Goal: Task Accomplishment & Management: Use online tool/utility

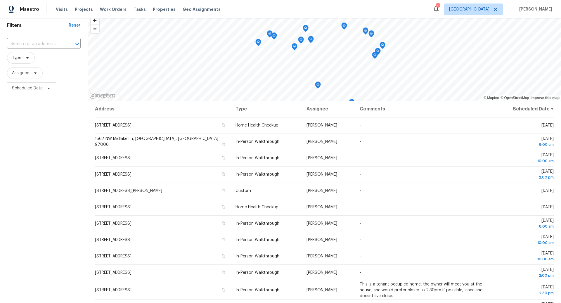
scroll to position [14, 0]
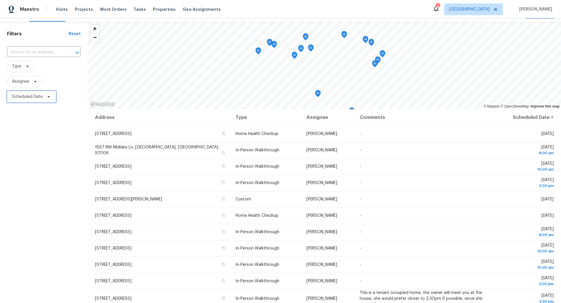
click at [48, 96] on icon at bounding box center [49, 96] width 2 height 1
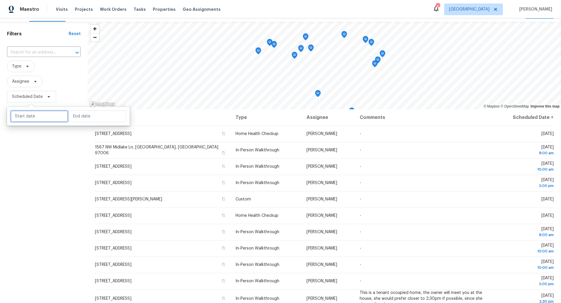
click at [36, 116] on input "text" at bounding box center [40, 116] width 58 height 12
select select "7"
select select "2025"
select select "8"
select select "2025"
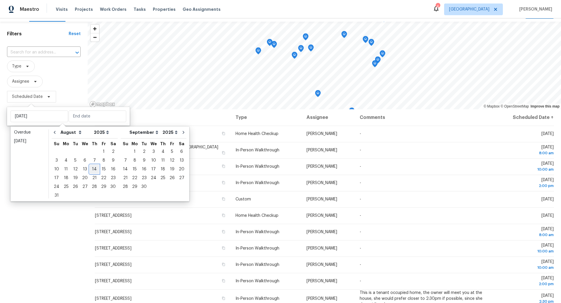
click at [93, 168] on div "14" at bounding box center [94, 169] width 9 height 8
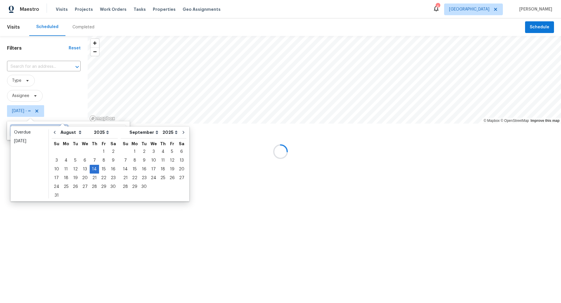
type input "Thu, Aug 07"
type input "Thu, Aug 14"
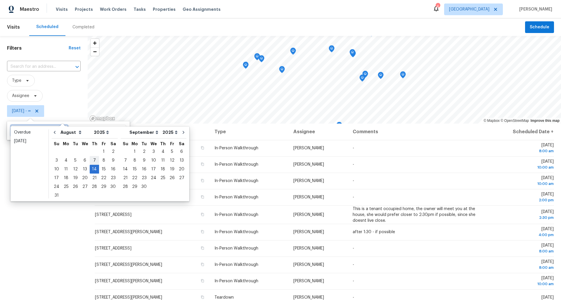
type input "Thu, Aug 07"
type input "Thu, Aug 14"
click at [93, 168] on div "14" at bounding box center [94, 169] width 9 height 8
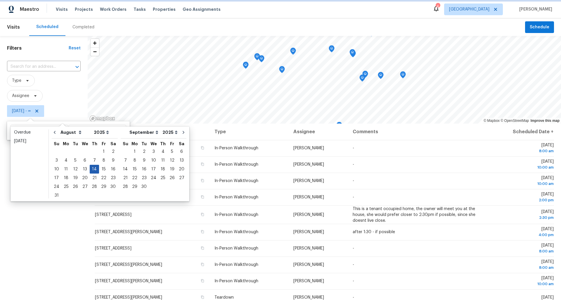
type input "Thu, Aug 14"
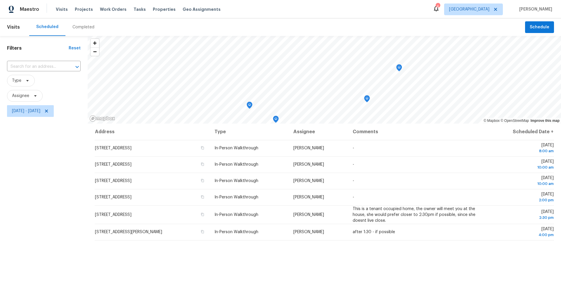
click at [65, 208] on div "Filters Reset ​ Type Assignee Thu, Aug 14 - Thu, Aug 14" at bounding box center [44, 201] width 88 height 330
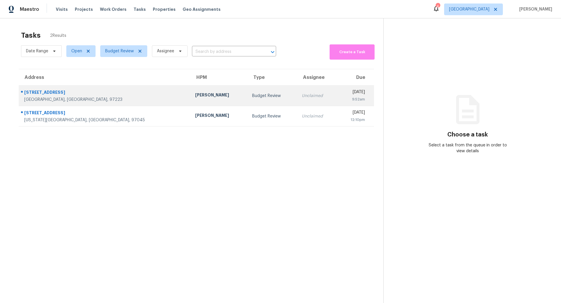
click at [98, 95] on div "11325 SW Eucalyptus Pl" at bounding box center [104, 92] width 161 height 7
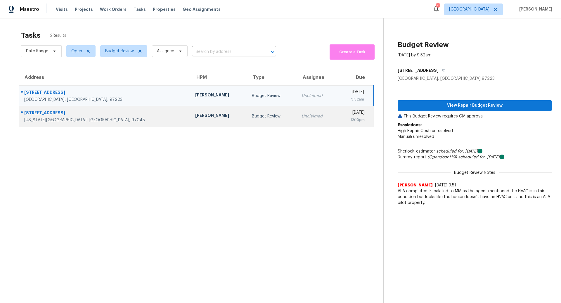
click at [252, 117] on div "Budget Review" at bounding box center [272, 116] width 41 height 6
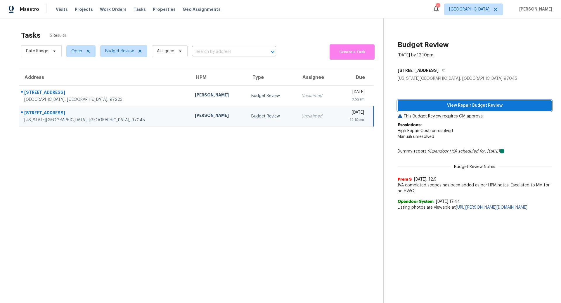
click at [476, 105] on span "View Repair Budget Review" at bounding box center [474, 105] width 145 height 7
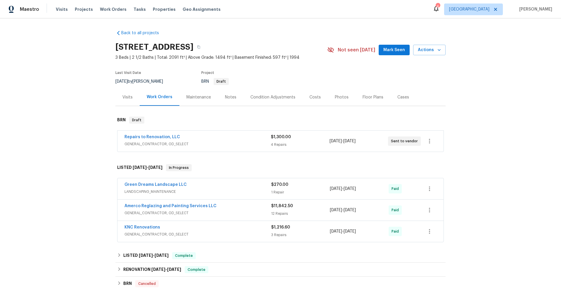
click at [227, 138] on div "Repairs to Renovation, LLC" at bounding box center [197, 137] width 146 height 7
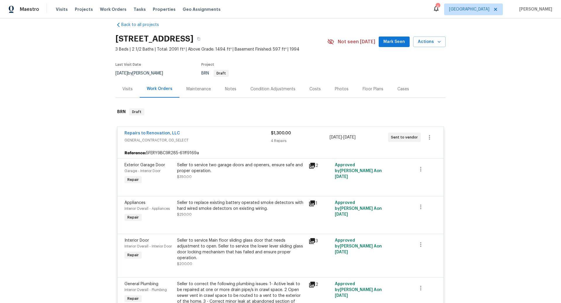
scroll to position [7, 0]
click at [111, 8] on span "Work Orders" at bounding box center [113, 9] width 27 height 6
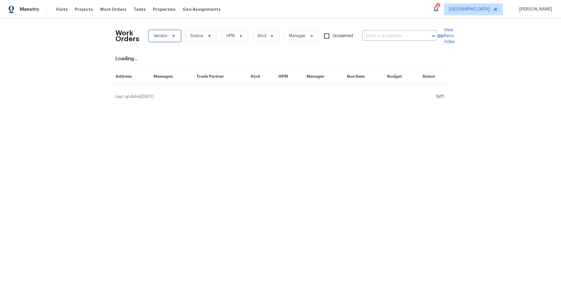
click at [172, 35] on icon at bounding box center [173, 35] width 2 height 1
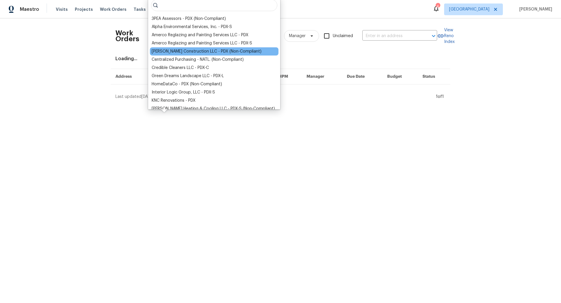
click at [167, 51] on div "Bowen Construction LLC - PDX (Non-Compliant)" at bounding box center [207, 51] width 110 height 6
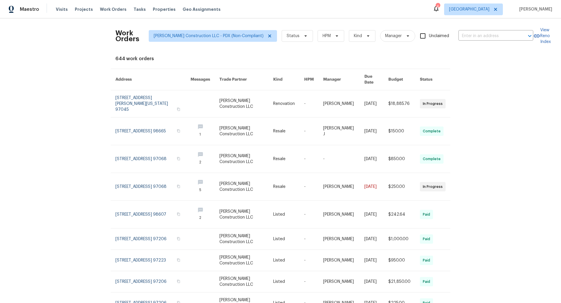
click at [81, 56] on div "Work Orders Bowen Construction LLC - PDX (Non-Compliant) Status HPM Kind Manage…" at bounding box center [280, 160] width 561 height 284
click at [267, 36] on icon at bounding box center [269, 36] width 5 height 5
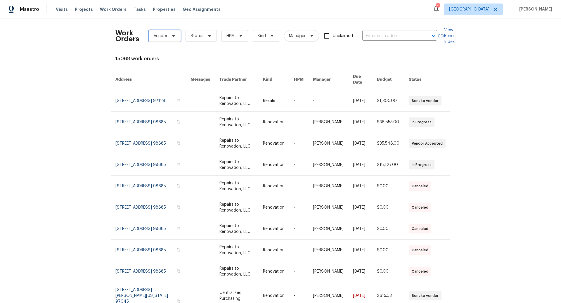
click at [173, 36] on icon at bounding box center [173, 35] width 2 height 1
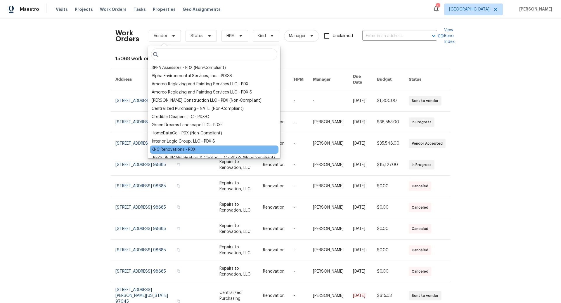
click at [173, 149] on div "KNC Renovations - PDX" at bounding box center [174, 150] width 44 height 6
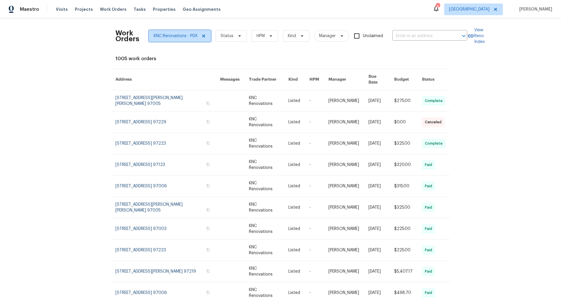
click at [204, 36] on icon at bounding box center [203, 36] width 5 height 5
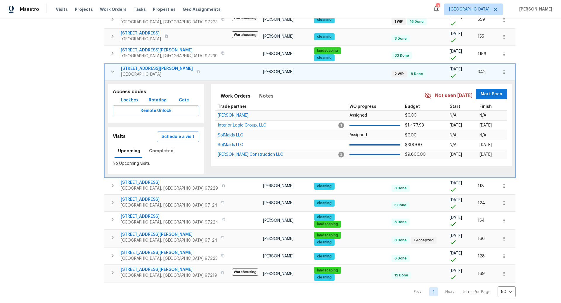
click at [67, 145] on div "Address Address Markets 1 Selected Markets Individuals 1 Selected Individuals F…" at bounding box center [57, 85] width 88 height 424
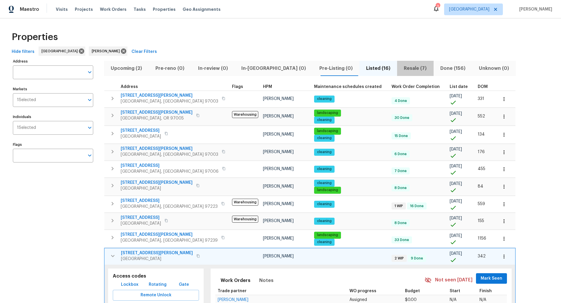
click at [400, 68] on span "Resale (7)" at bounding box center [414, 68] width 29 height 8
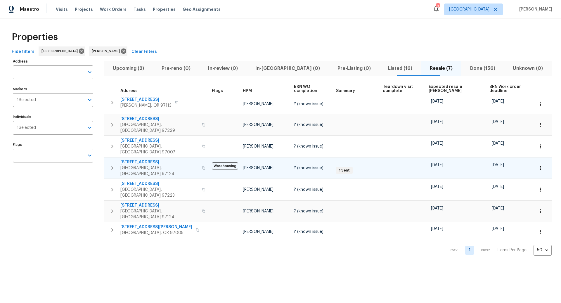
click at [112, 166] on icon "button" at bounding box center [112, 168] width 2 height 4
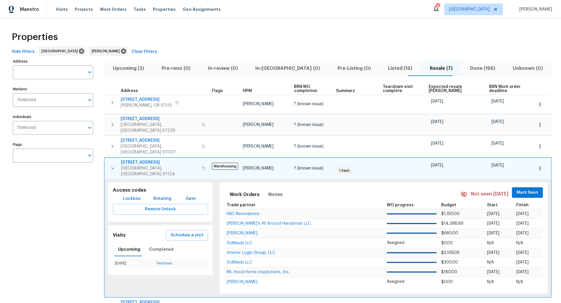
click at [539, 166] on icon "button" at bounding box center [539, 168] width 1 height 4
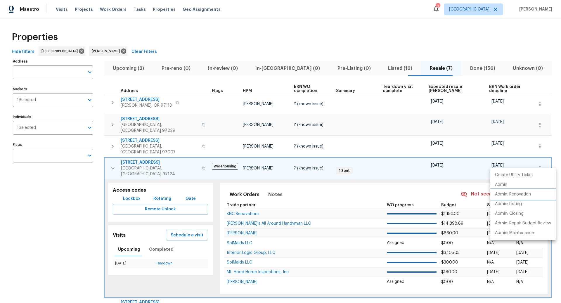
click at [512, 195] on p "Admin: Renovation" at bounding box center [513, 194] width 36 height 6
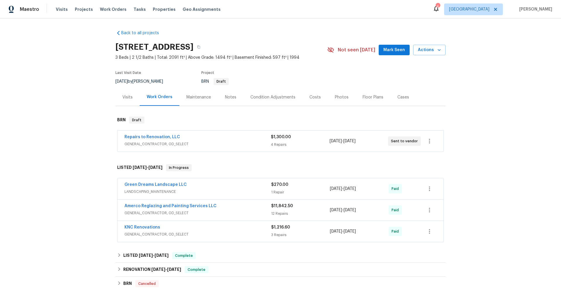
click at [220, 139] on div "Repairs to Renovation, LLC" at bounding box center [197, 137] width 146 height 7
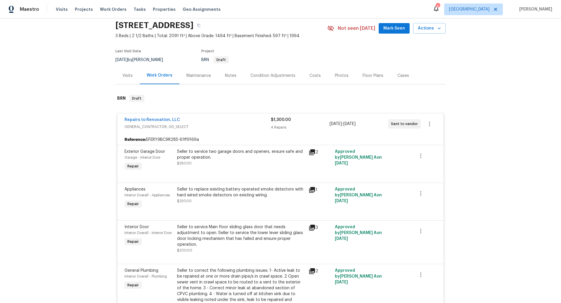
scroll to position [22, 0]
click at [163, 118] on link "Repairs to Renovation, LLC" at bounding box center [151, 119] width 55 height 4
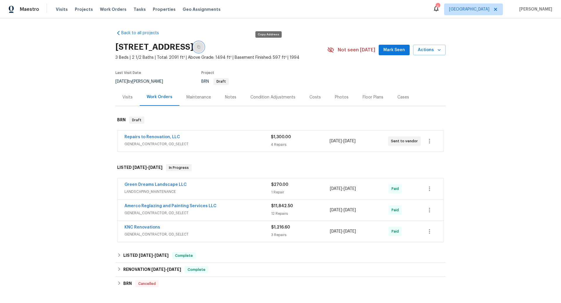
click at [200, 48] on icon "button" at bounding box center [199, 47] width 4 height 4
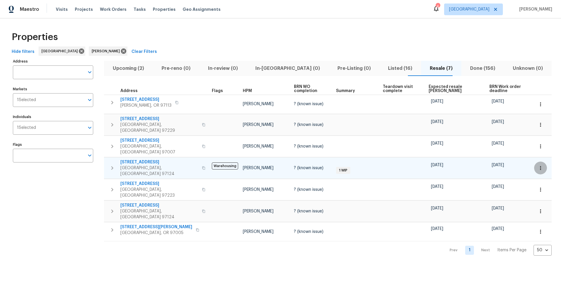
click at [542, 165] on icon "button" at bounding box center [540, 168] width 6 height 6
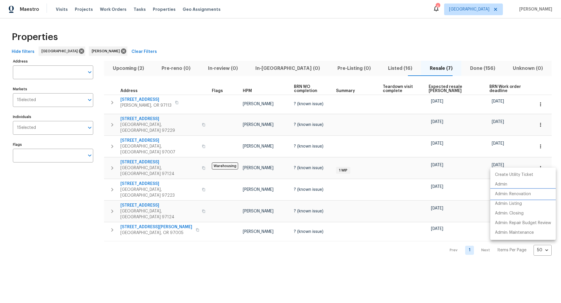
click at [516, 194] on p "Admin: Renovation" at bounding box center [513, 194] width 36 height 6
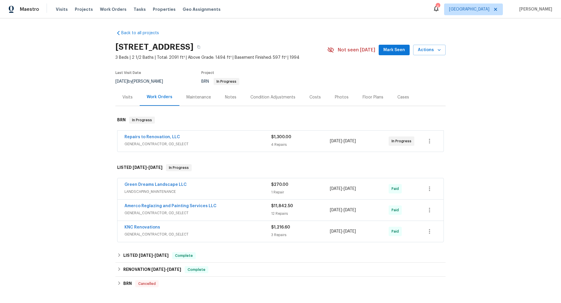
click at [244, 142] on span "GENERAL_CONTRACTOR, OD_SELECT" at bounding box center [197, 144] width 147 height 6
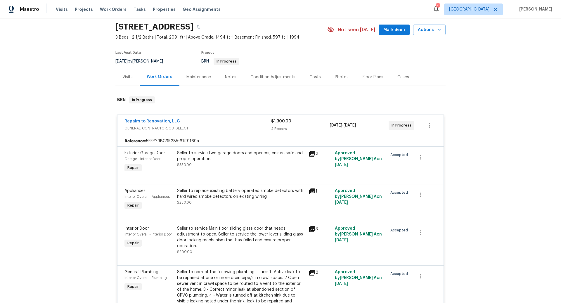
scroll to position [28, 0]
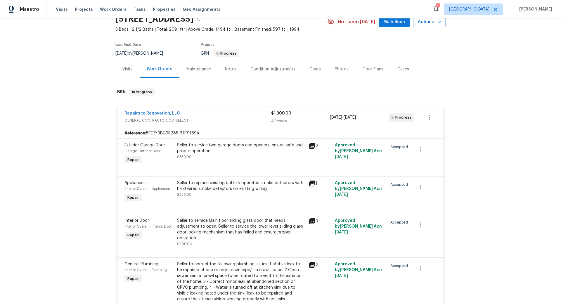
click at [311, 183] on icon at bounding box center [311, 183] width 7 height 7
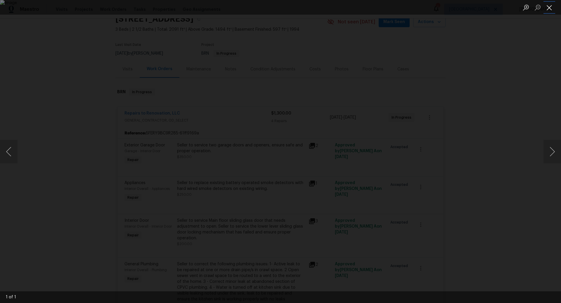
click at [548, 7] on button "Close lightbox" at bounding box center [549, 7] width 12 height 10
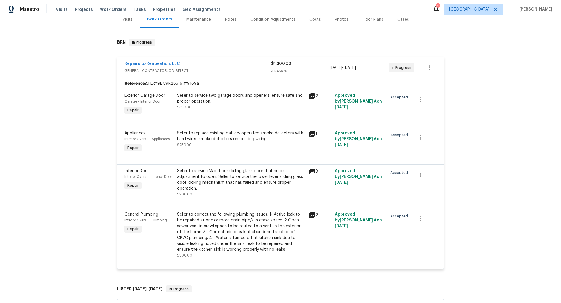
scroll to position [82, 0]
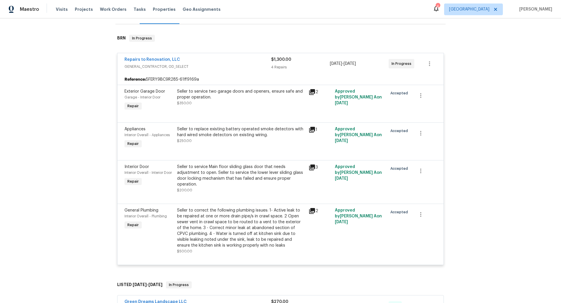
click at [312, 210] on icon at bounding box center [312, 211] width 6 height 6
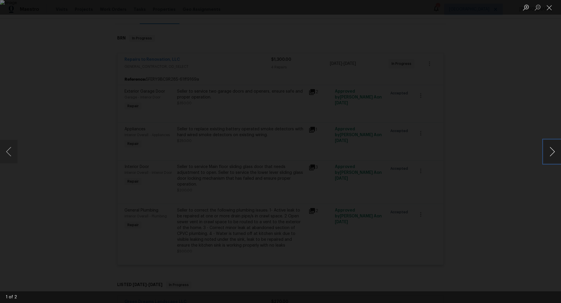
click at [551, 152] on button "Next image" at bounding box center [552, 151] width 18 height 23
click at [549, 8] on button "Close lightbox" at bounding box center [549, 7] width 12 height 10
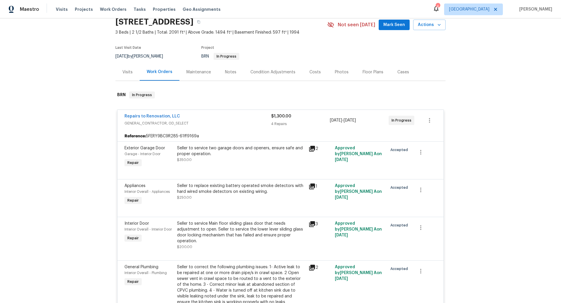
scroll to position [0, 0]
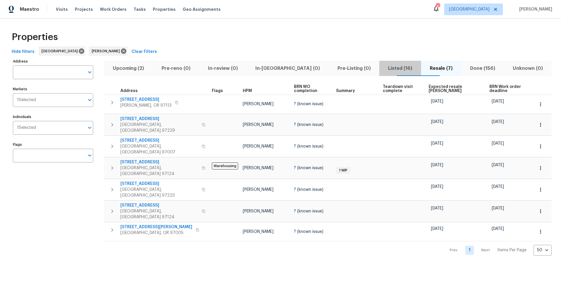
click at [384, 67] on span "Listed (16)" at bounding box center [399, 68] width 35 height 8
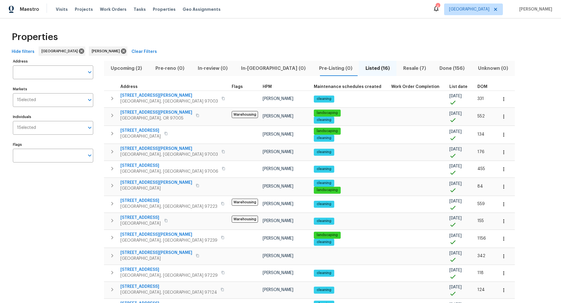
click at [123, 68] on span "Upcoming (2)" at bounding box center [126, 68] width 38 height 8
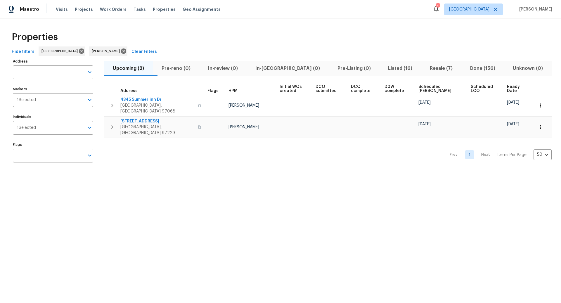
click at [389, 67] on span "Listed (16)" at bounding box center [399, 68] width 35 height 8
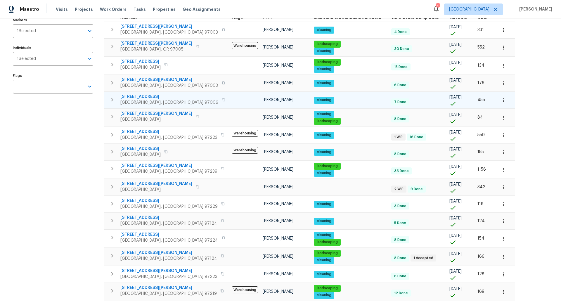
scroll to position [87, 0]
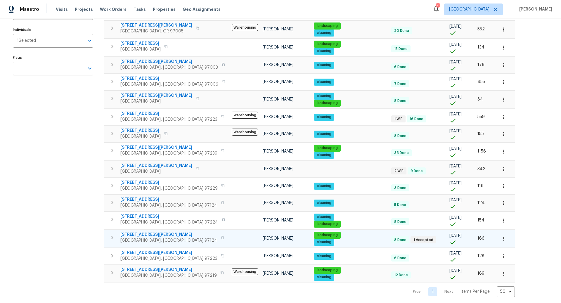
click at [112, 236] on icon "button" at bounding box center [112, 238] width 2 height 4
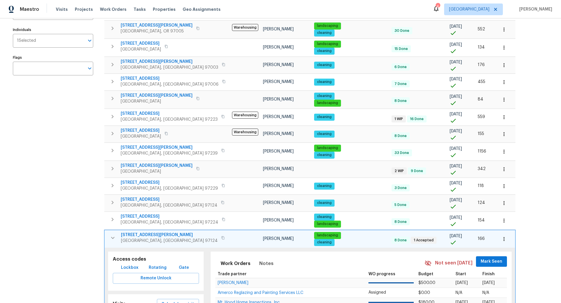
click at [503, 237] on icon "button" at bounding box center [503, 239] width 1 height 4
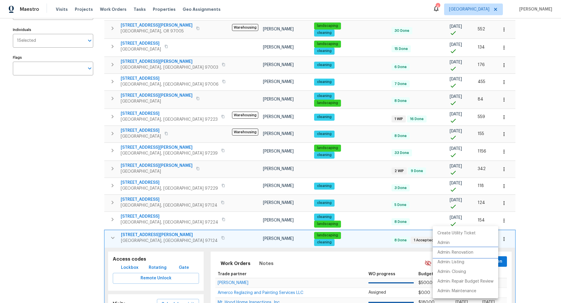
click at [447, 252] on p "Admin: Renovation" at bounding box center [455, 252] width 36 height 6
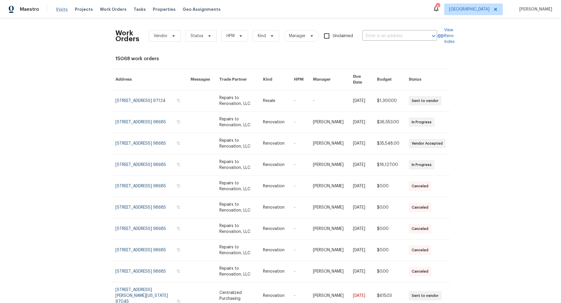
click at [61, 8] on span "Visits" at bounding box center [62, 9] width 12 height 6
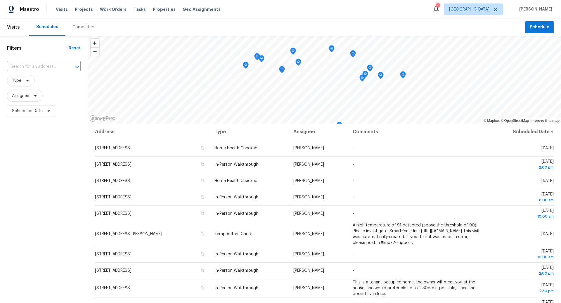
click at [80, 26] on div "Completed" at bounding box center [83, 27] width 22 height 6
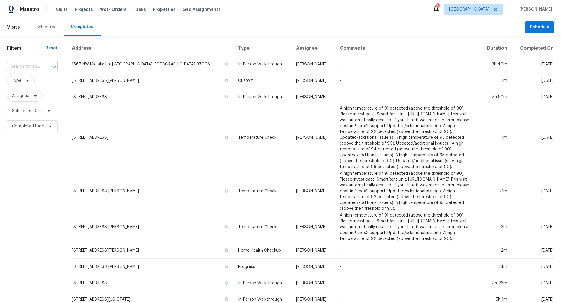
click at [21, 65] on input "text" at bounding box center [24, 66] width 34 height 9
paste input "[STREET_ADDRESS][US_STATE]"
type input "[STREET_ADDRESS][US_STATE]"
click at [32, 83] on li "[STREET_ADDRESS][US_STATE]" at bounding box center [32, 83] width 50 height 16
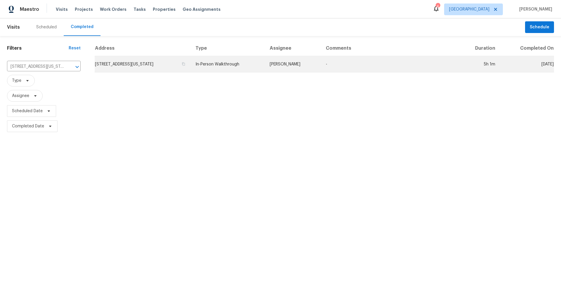
click at [137, 64] on td "[STREET_ADDRESS][US_STATE]" at bounding box center [143, 64] width 96 height 16
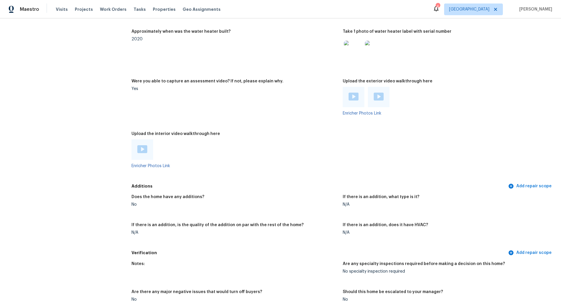
scroll to position [1184, 0]
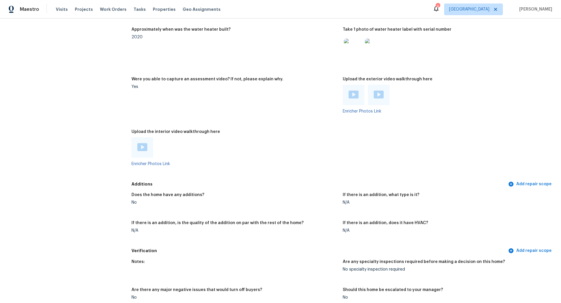
click at [144, 143] on img at bounding box center [142, 147] width 10 height 8
click at [354, 91] on img at bounding box center [353, 95] width 10 height 8
click at [379, 91] on img at bounding box center [378, 95] width 10 height 8
click at [354, 91] on img at bounding box center [353, 95] width 10 height 8
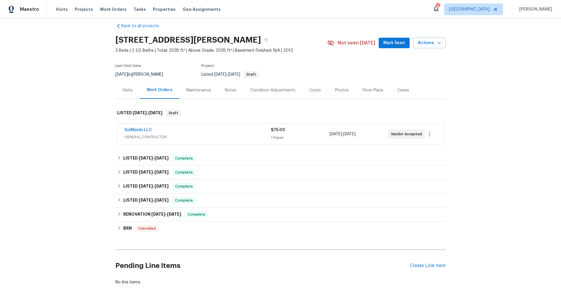
scroll to position [28, 0]
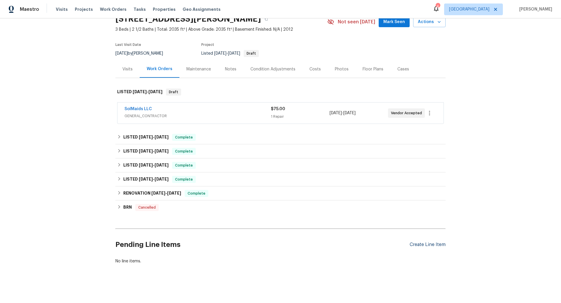
click at [417, 244] on div "Create Line Item" at bounding box center [427, 245] width 36 height 6
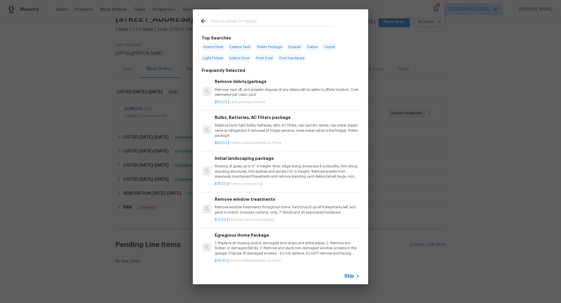
click at [236, 20] on input "text" at bounding box center [273, 22] width 124 height 9
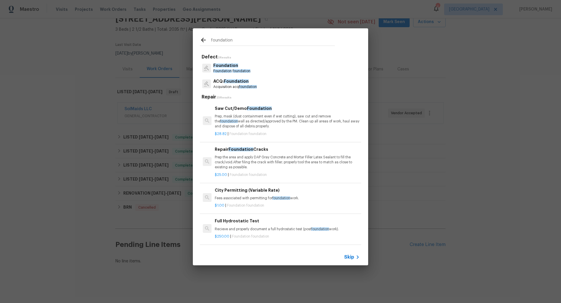
type input "foundation"
click at [269, 159] on p "Prep the area and apply DAP Gray Concrete and Mortar Filler Latex Sealant to fi…" at bounding box center [287, 162] width 145 height 15
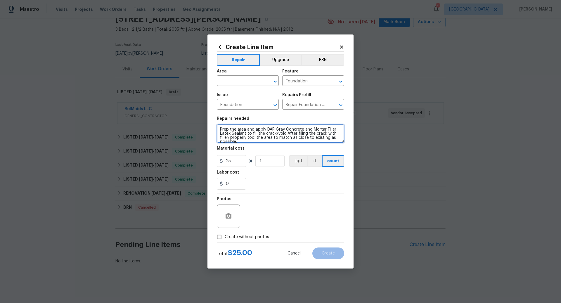
drag, startPoint x: 247, startPoint y: 141, endPoint x: 215, endPoint y: 126, distance: 35.8
click at [215, 126] on div "Create Line Item Repair Upgrade BRN Area ​ Feature Foundation ​ Issue Foundatio…" at bounding box center [280, 151] width 146 height 234
